Goal: Task Accomplishment & Management: Manage account settings

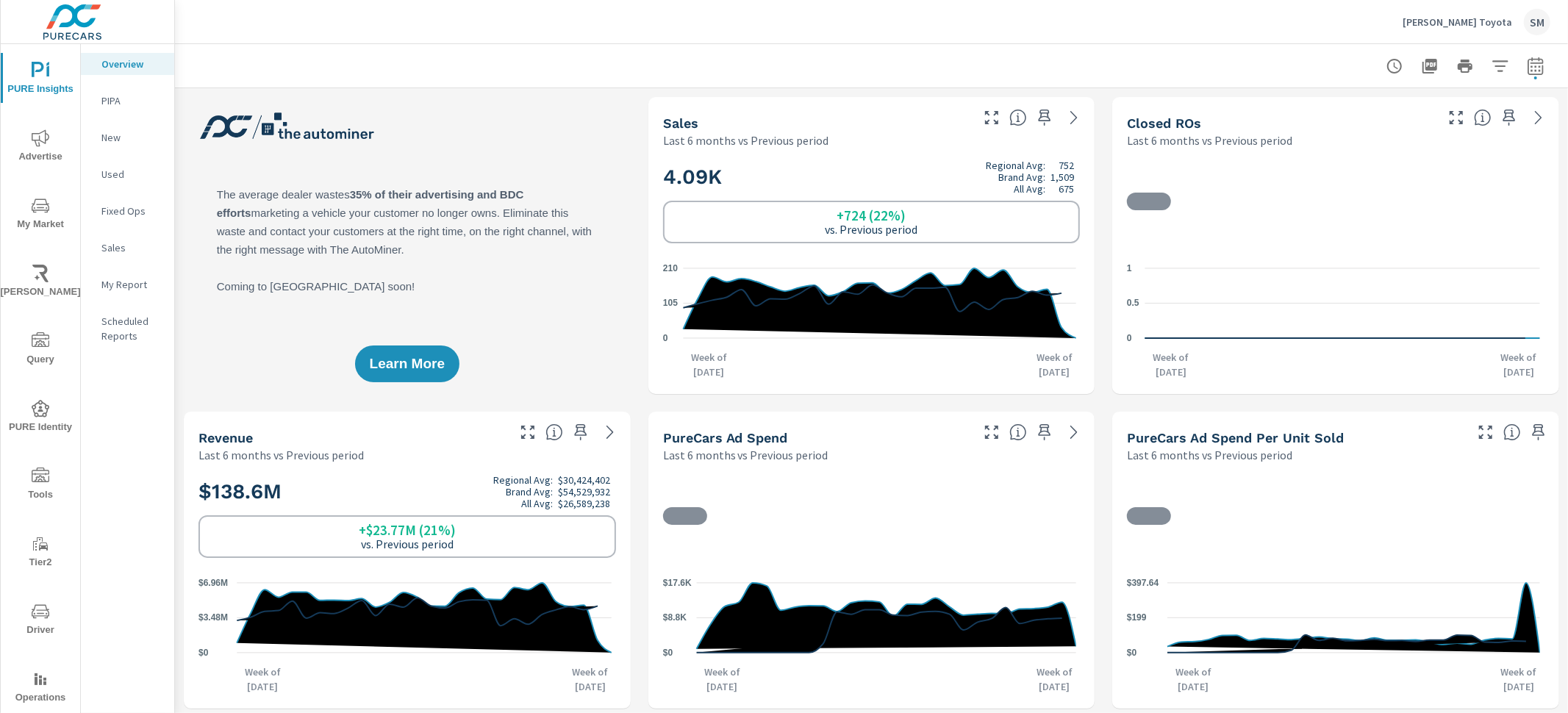
scroll to position [1, 0]
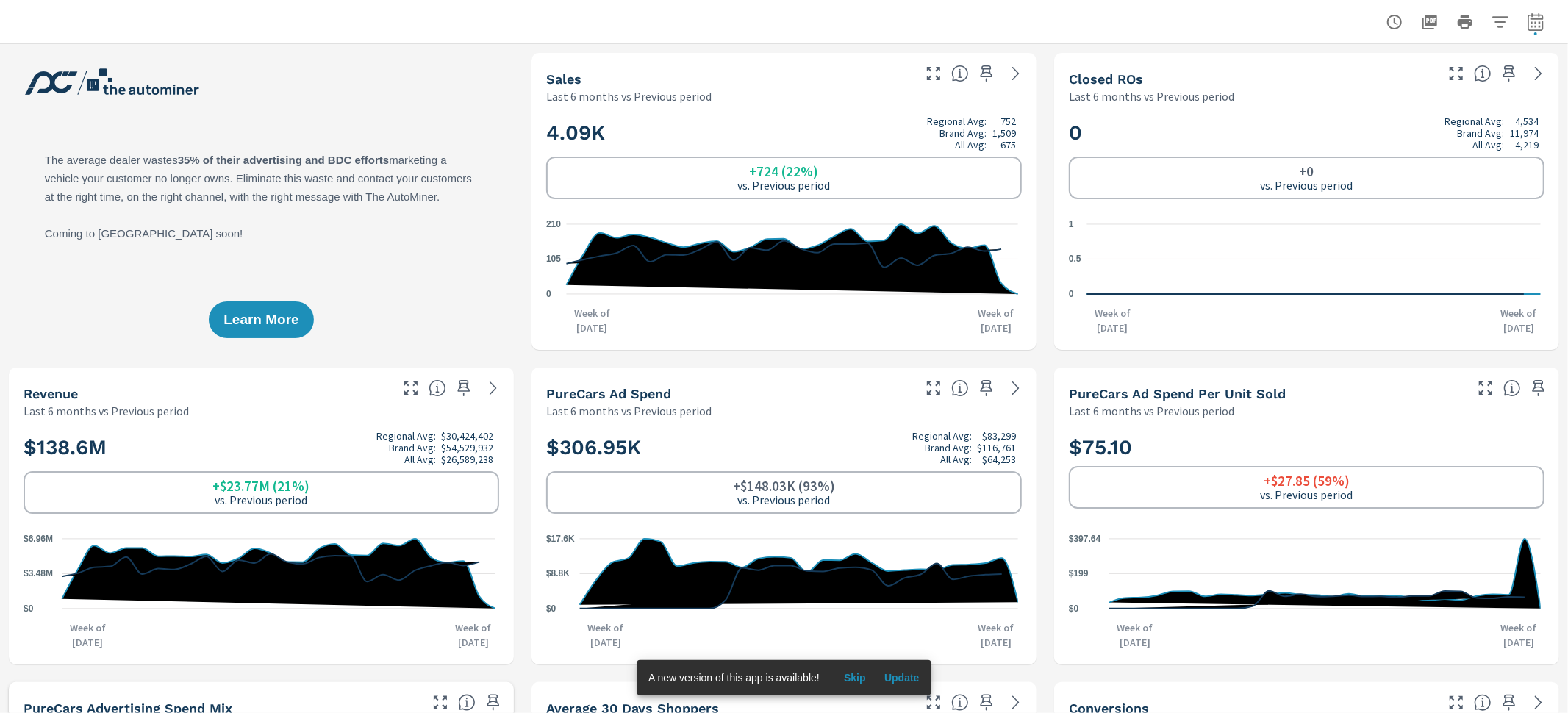
scroll to position [1, 0]
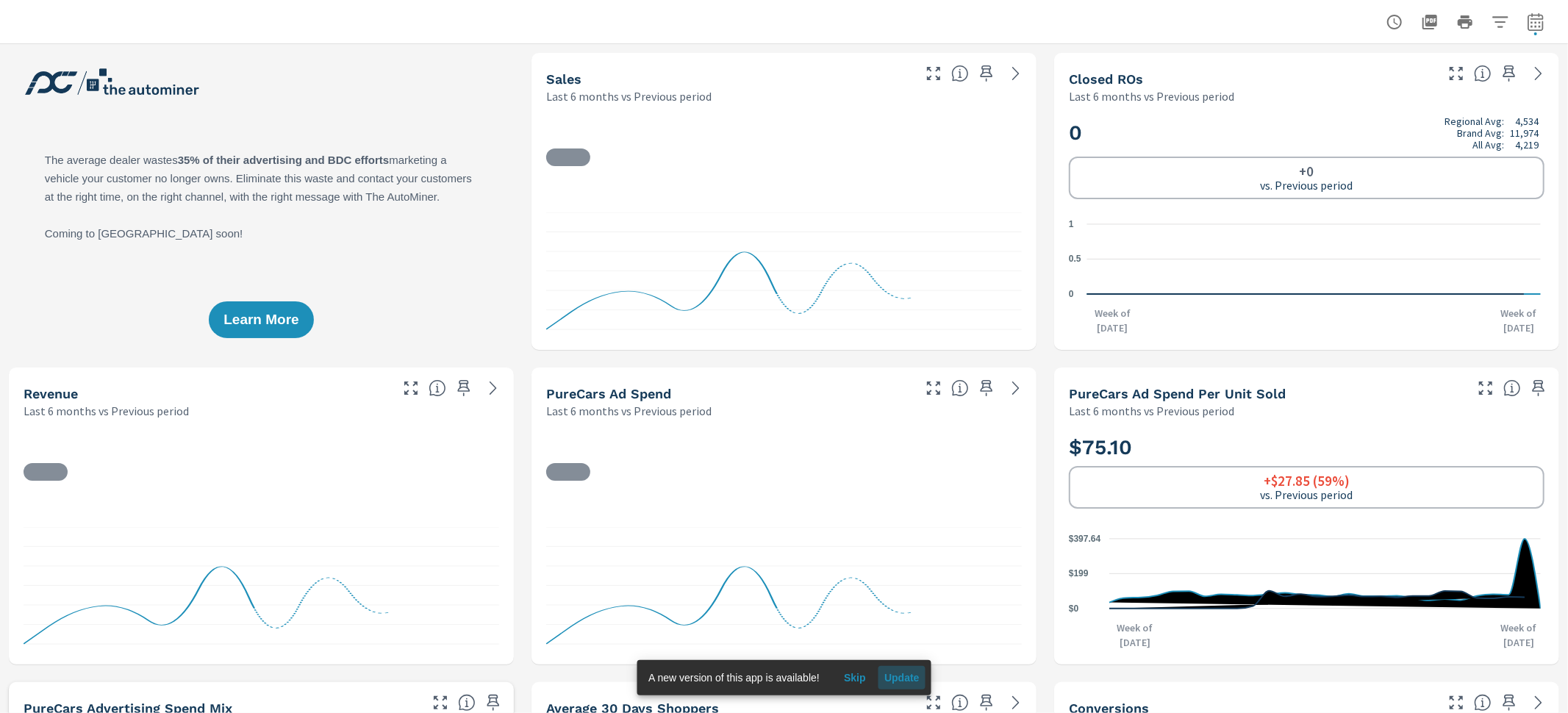
click at [913, 681] on span "Update" at bounding box center [902, 677] width 36 height 13
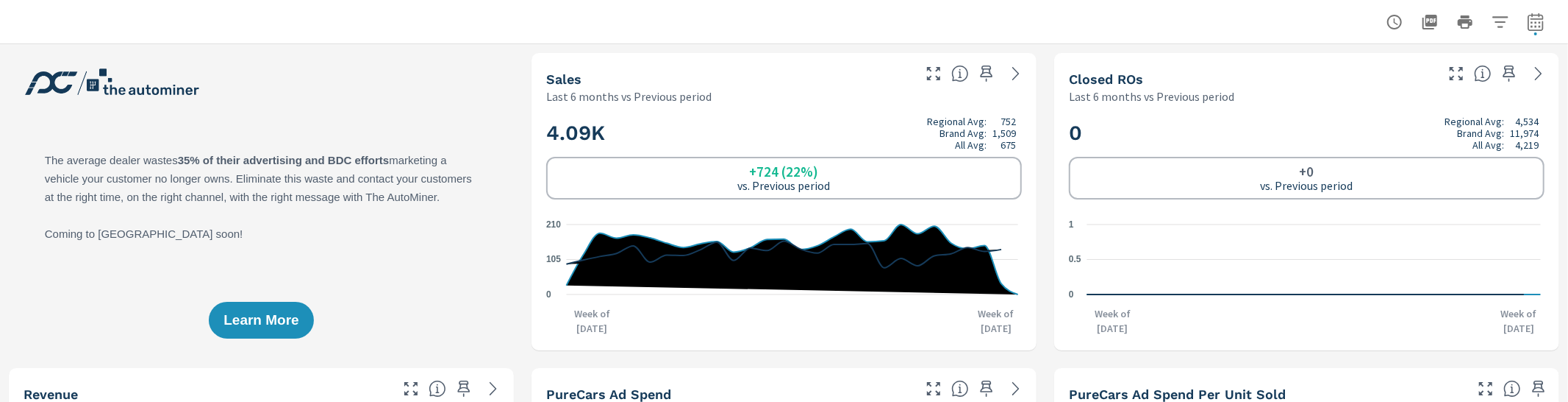
click at [42, 8] on div at bounding box center [784, 22] width 1532 height 44
click at [69, 85] on div "Learn More" at bounding box center [261, 201] width 505 height 297
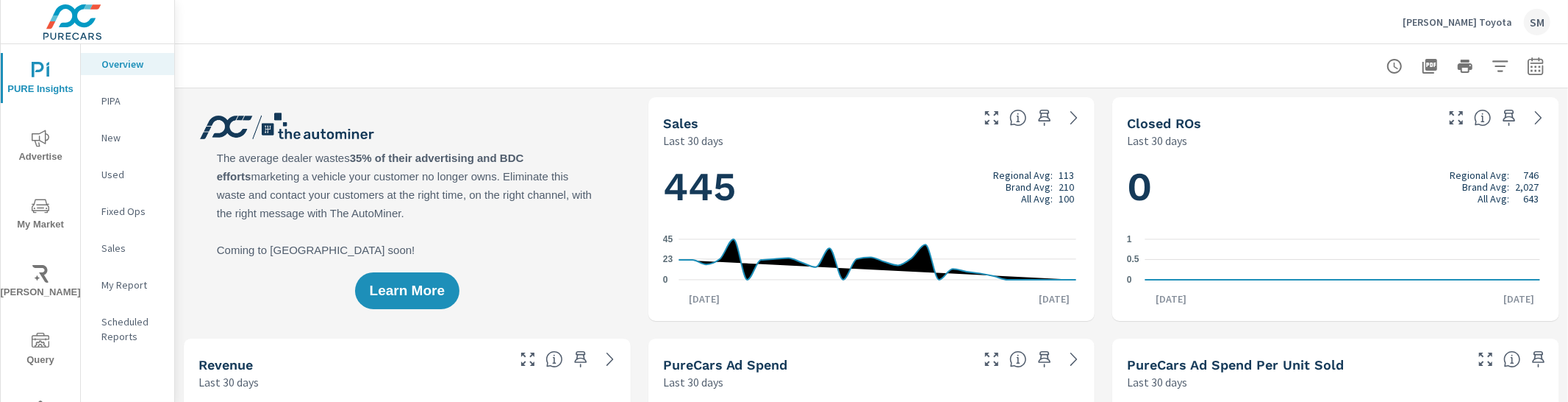
click at [149, 290] on p "My Report" at bounding box center [131, 285] width 61 height 15
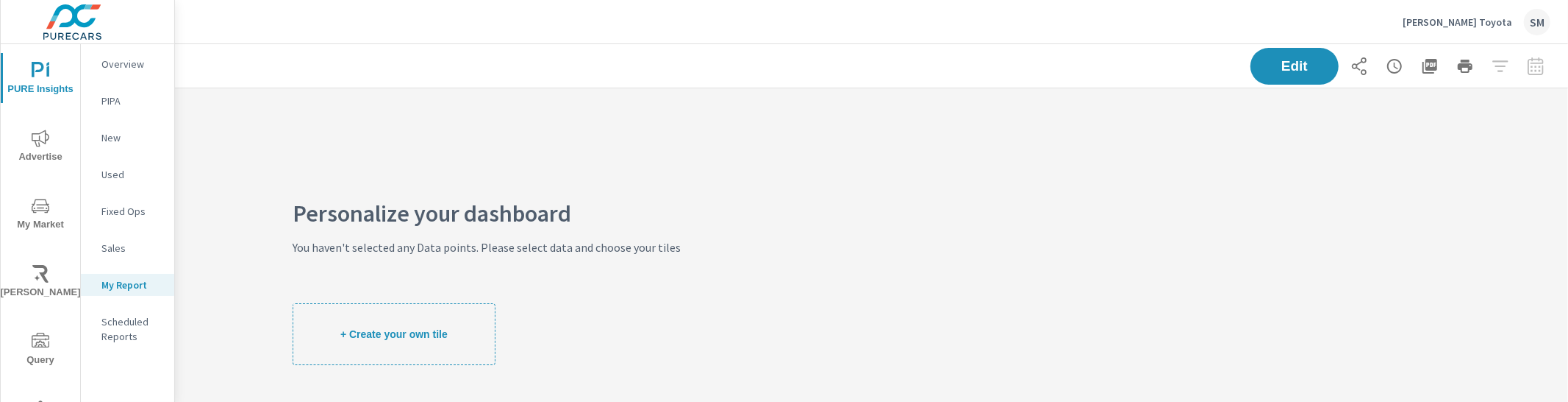
click at [690, 283] on div "Personalize your dashboard You haven't selected any Data points. Please select …" at bounding box center [486, 285] width 623 height 394
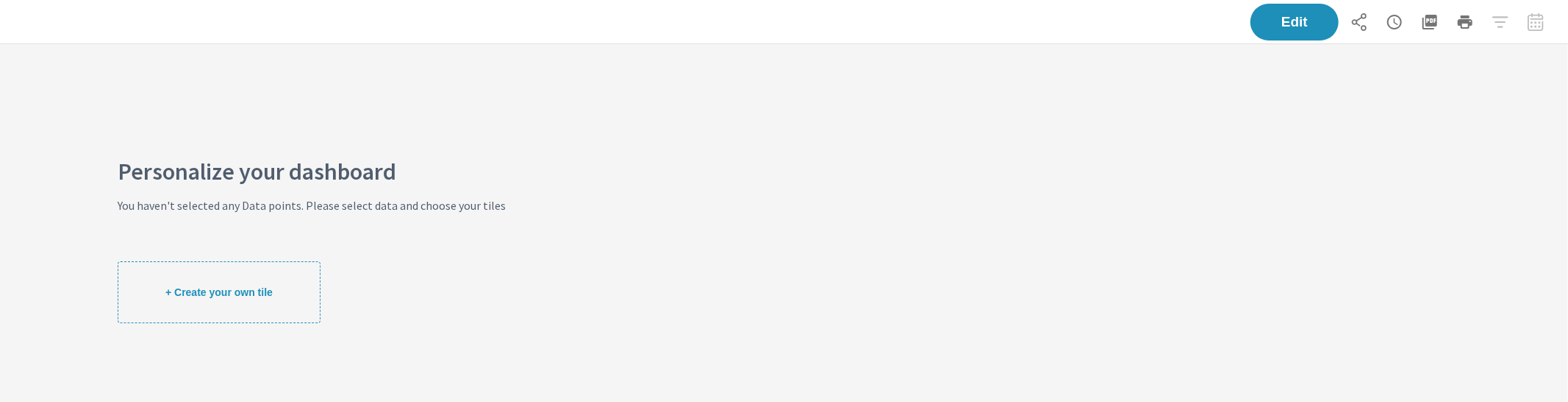
click at [668, 255] on div "Personalize your dashboard You haven't selected any Data points. Please select …" at bounding box center [784, 243] width 1568 height 399
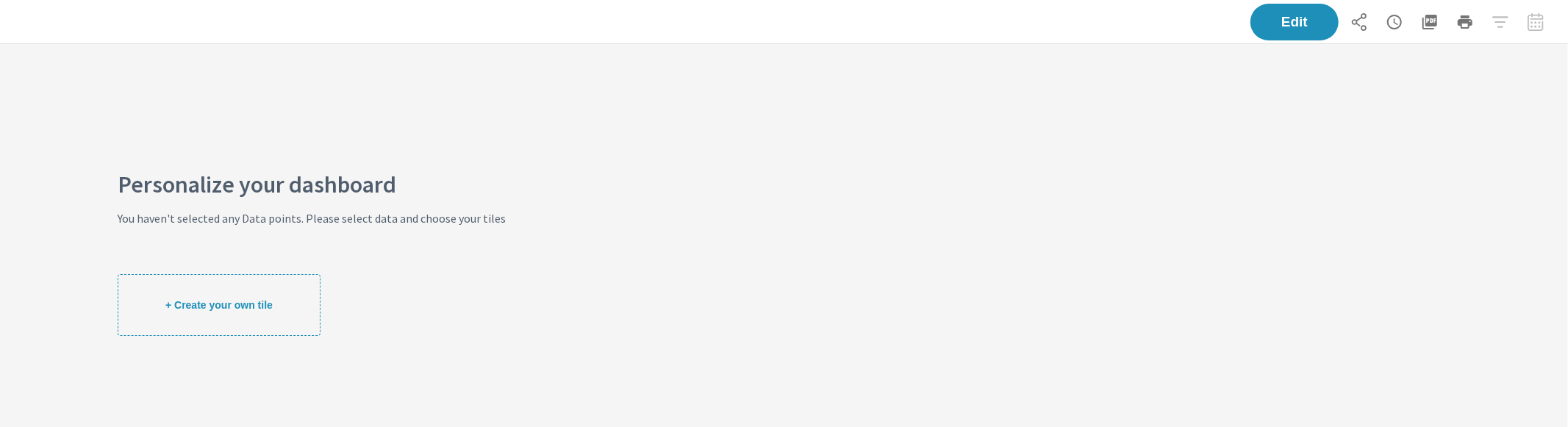
click at [1009, 167] on div "Personalize your dashboard You haven't selected any Data points. Please select …" at bounding box center [784, 256] width 1568 height 425
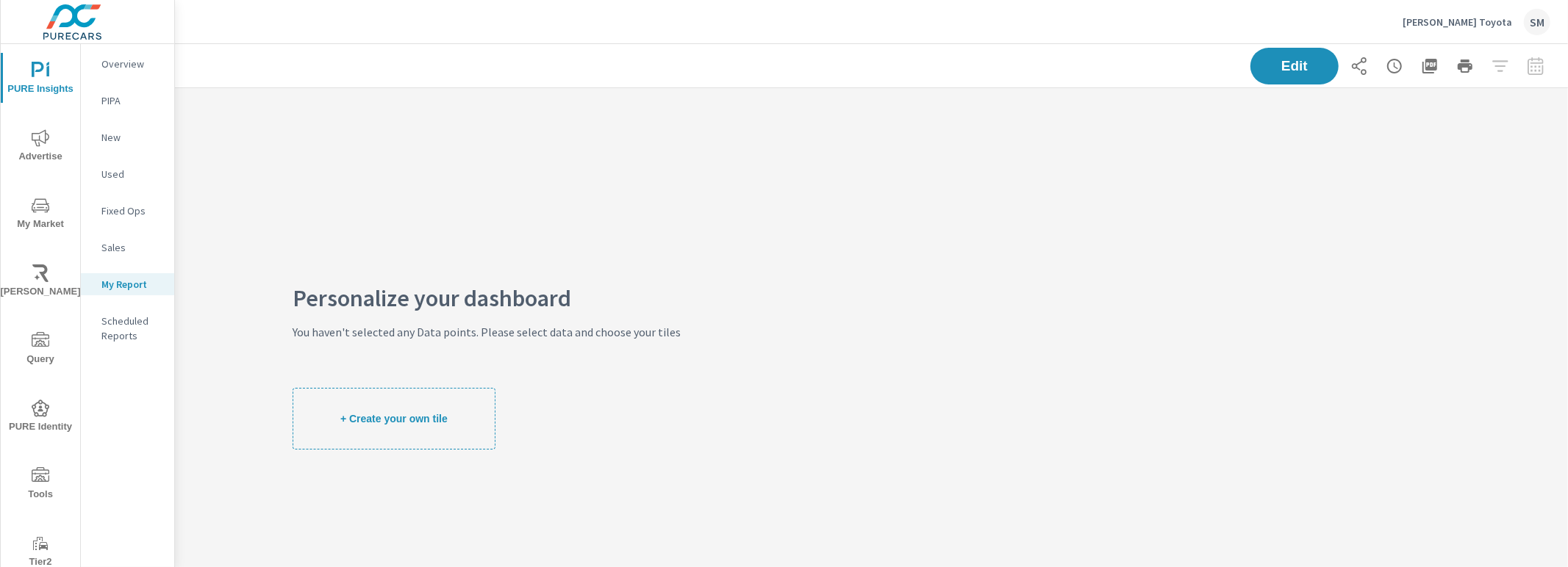
click at [1351, 65] on icon "button" at bounding box center [1359, 66] width 18 height 18
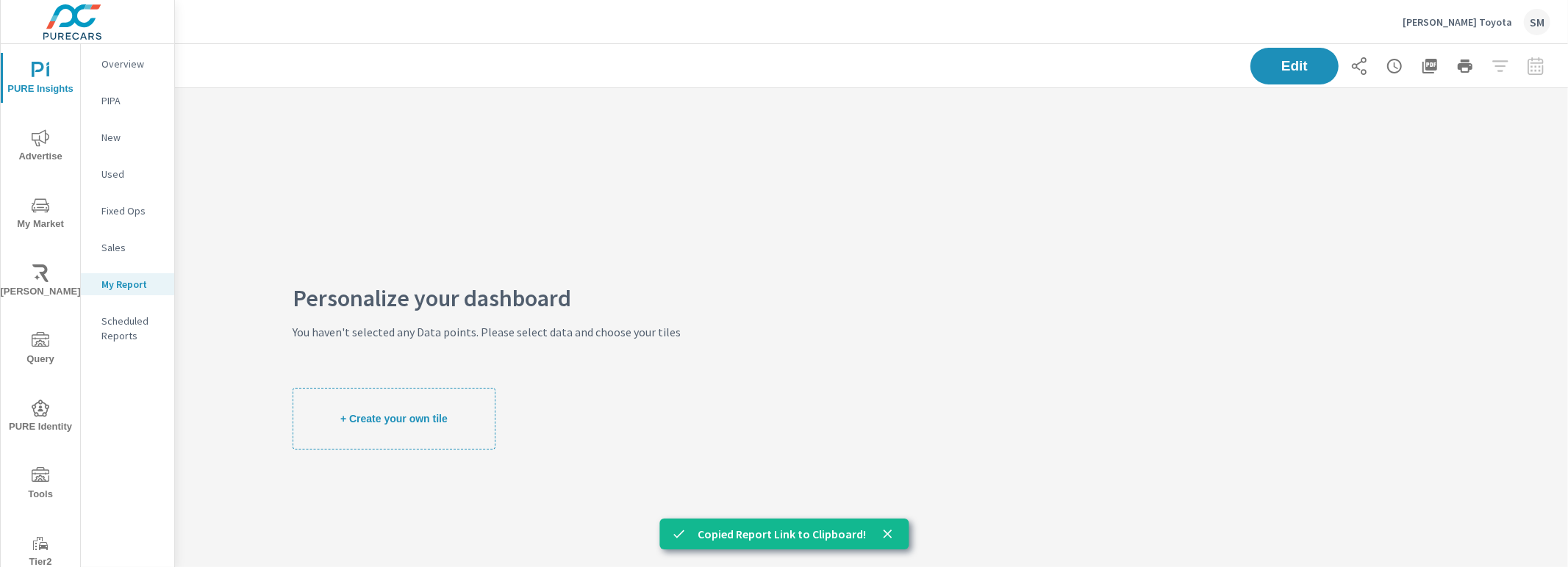
click at [1165, 174] on div "Personalize your dashboard You haven't selected any Data points. Please select …" at bounding box center [870, 370] width 1393 height 564
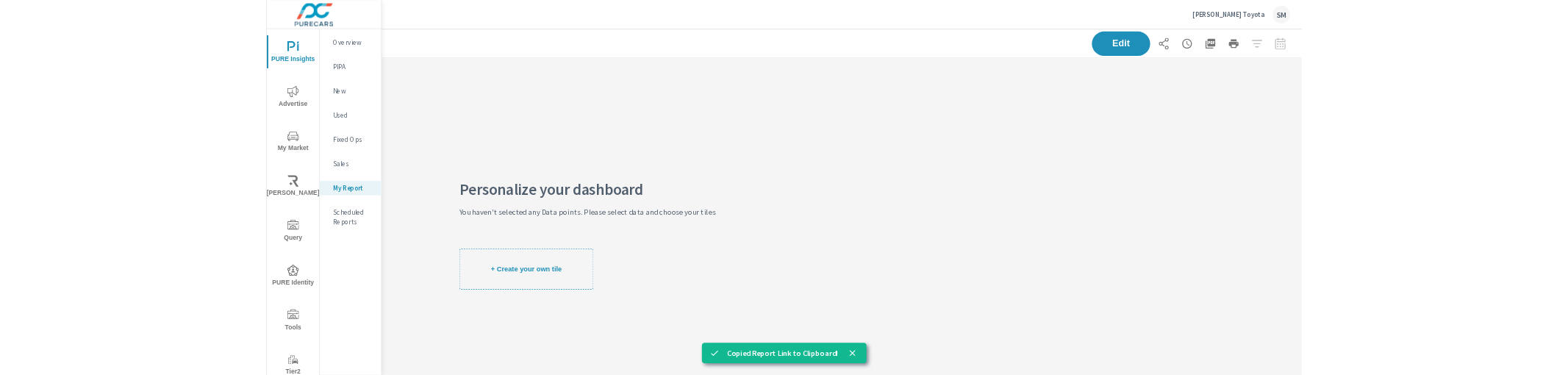
scroll to position [85, 0]
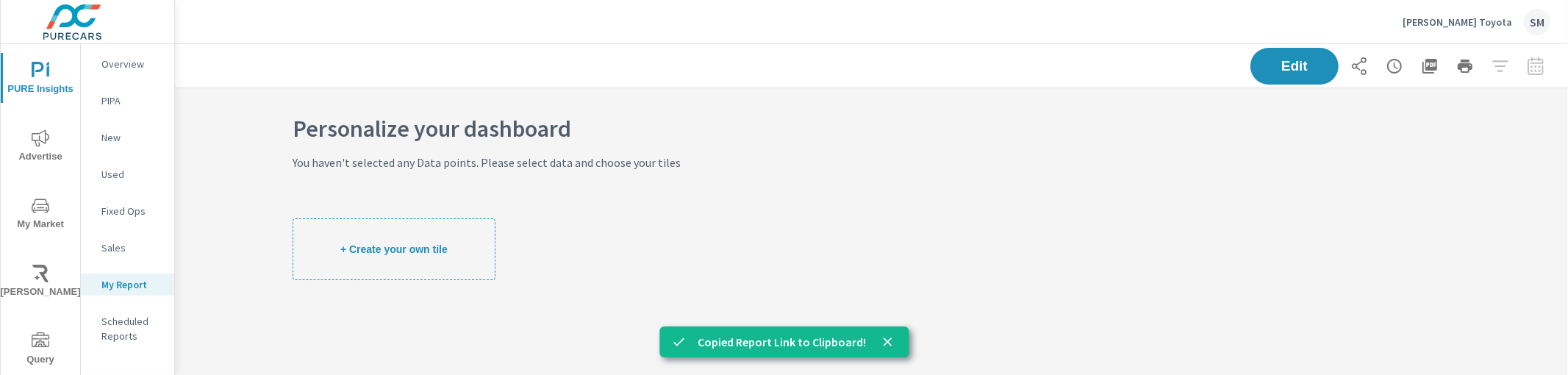
click at [1123, 215] on div "Personalize your dashboard You haven't selected any Data points. Please select …" at bounding box center [870, 200] width 1393 height 394
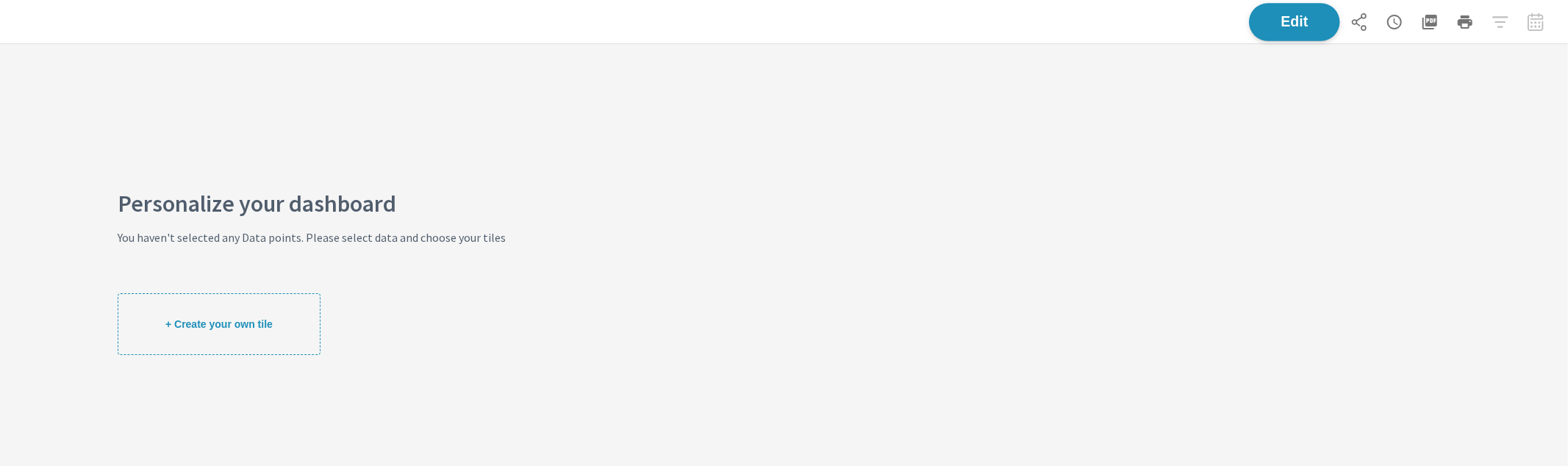
click at [1296, 32] on button "Edit" at bounding box center [1294, 22] width 91 height 38
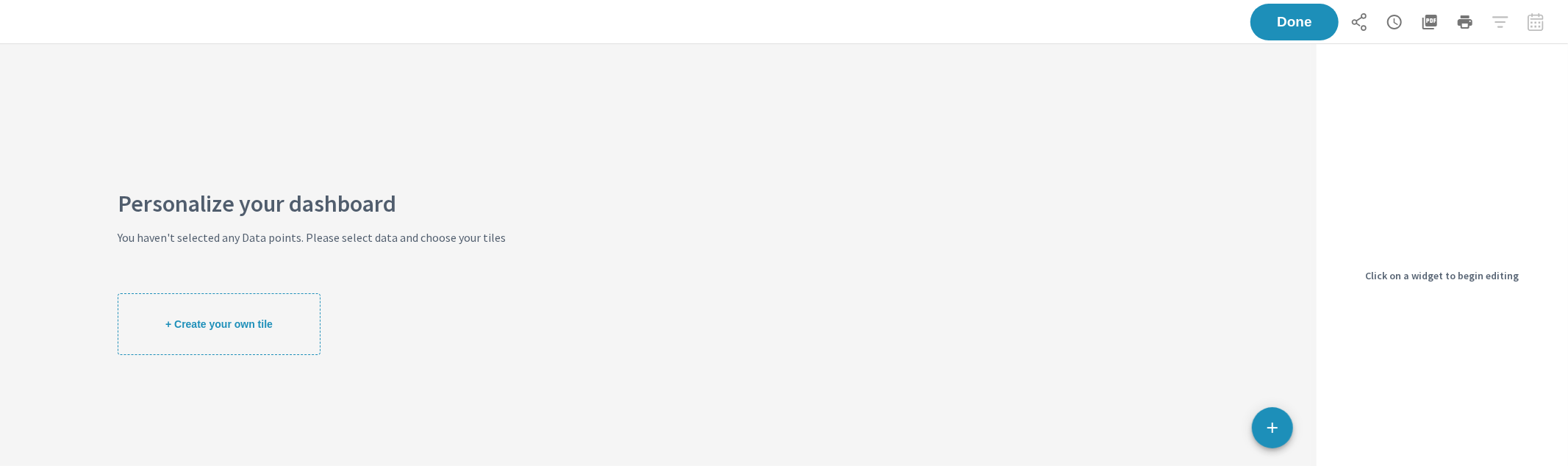
click at [1258, 374] on button "button" at bounding box center [1272, 427] width 41 height 41
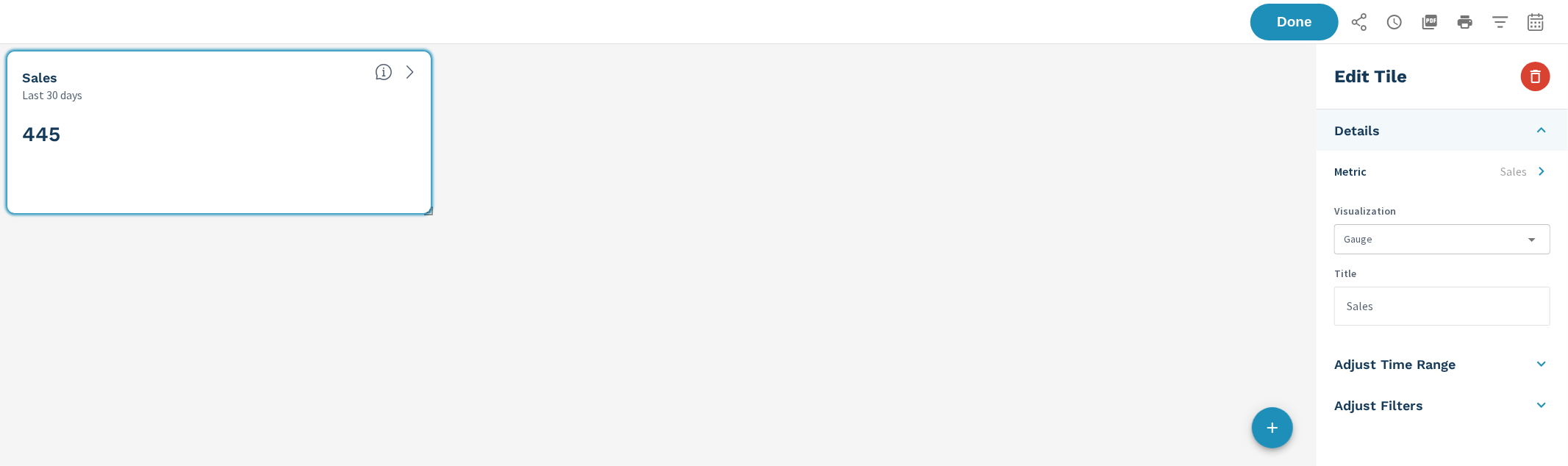
click at [1530, 74] on icon "button" at bounding box center [1536, 77] width 18 height 18
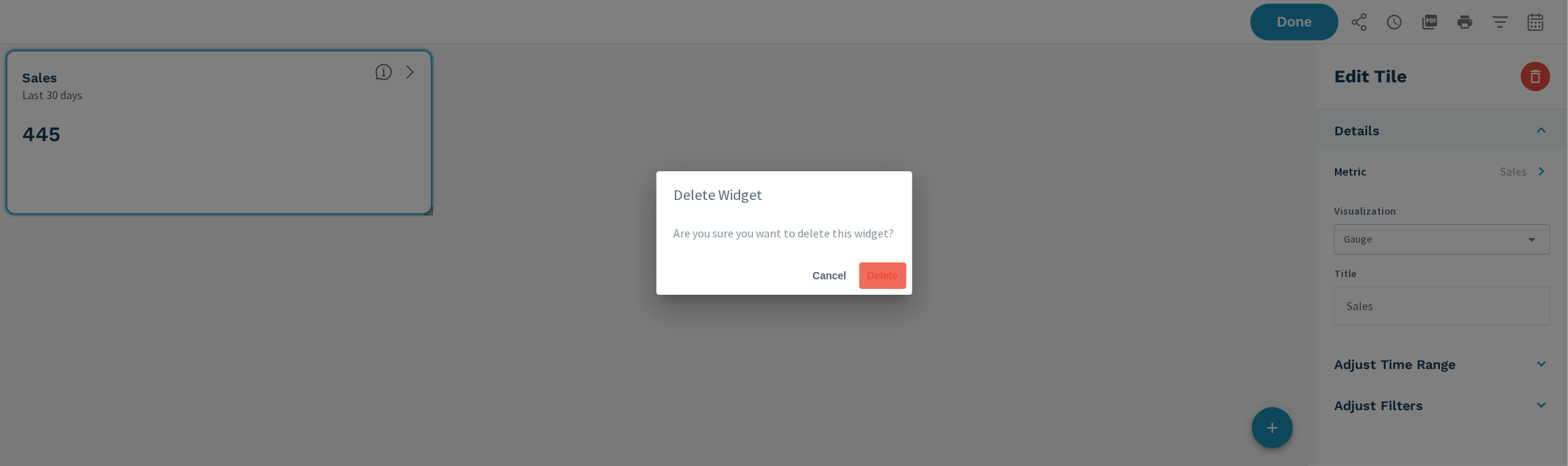
click at [896, 268] on button "Delete" at bounding box center [883, 275] width 47 height 27
